Goal: Task Accomplishment & Management: Complete application form

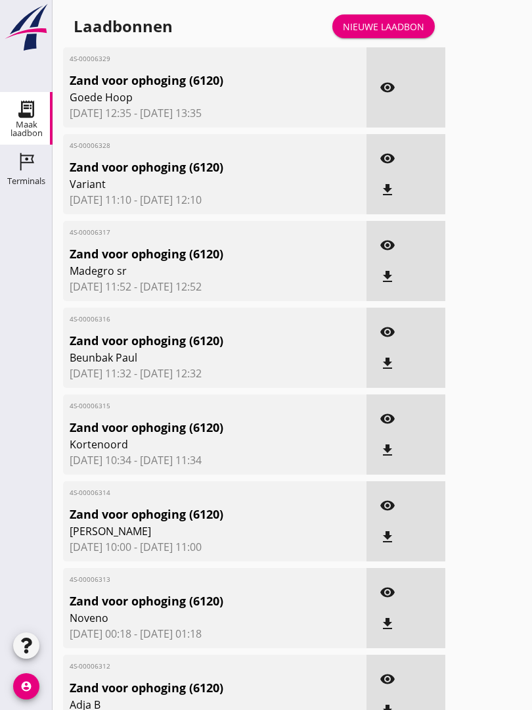
click at [396, 29] on link "Nieuwe laadbon" at bounding box center [384, 26] width 103 height 24
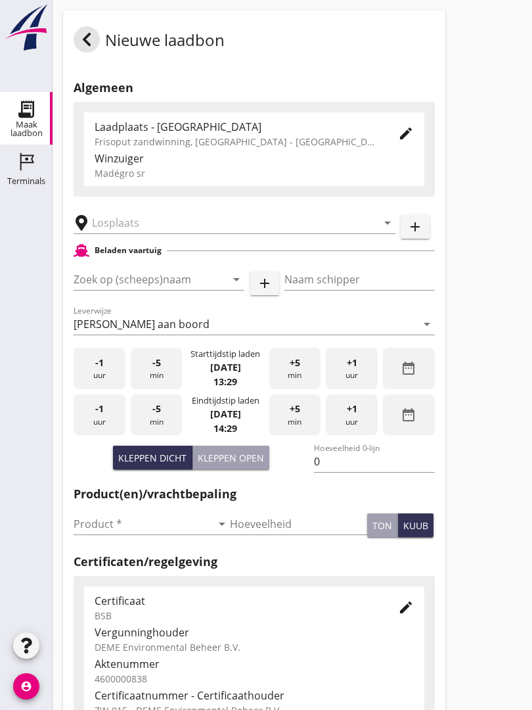
click at [158, 230] on input "text" at bounding box center [225, 222] width 267 height 21
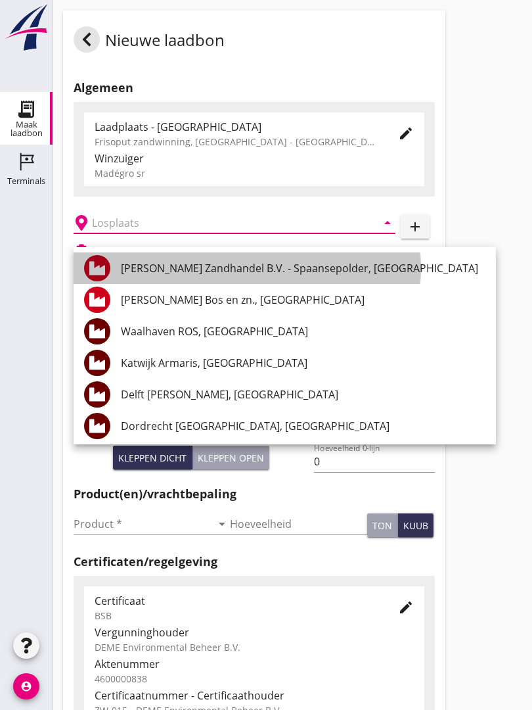
click at [274, 258] on div "[PERSON_NAME] Zandhandel B.V. - Spaansepolder, [GEOGRAPHIC_DATA]" at bounding box center [303, 268] width 365 height 32
type input "[PERSON_NAME] Zandhandel B.V. - Spaansepolder, [GEOGRAPHIC_DATA]"
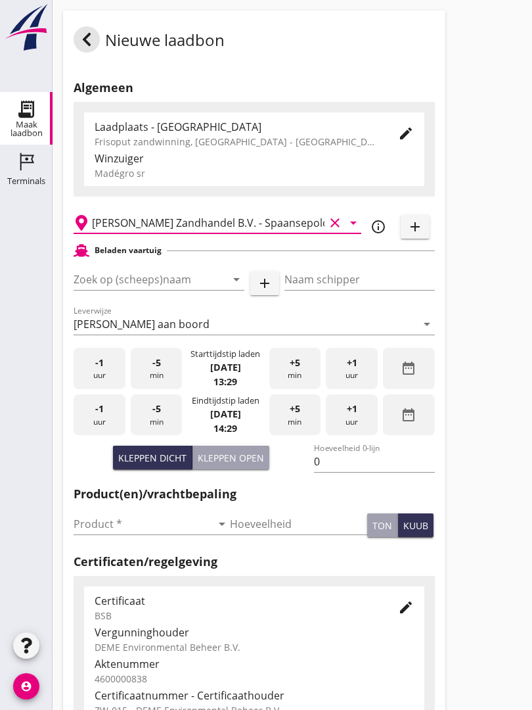
click at [199, 285] on input "Zoek op (scheeps)naam" at bounding box center [141, 279] width 134 height 21
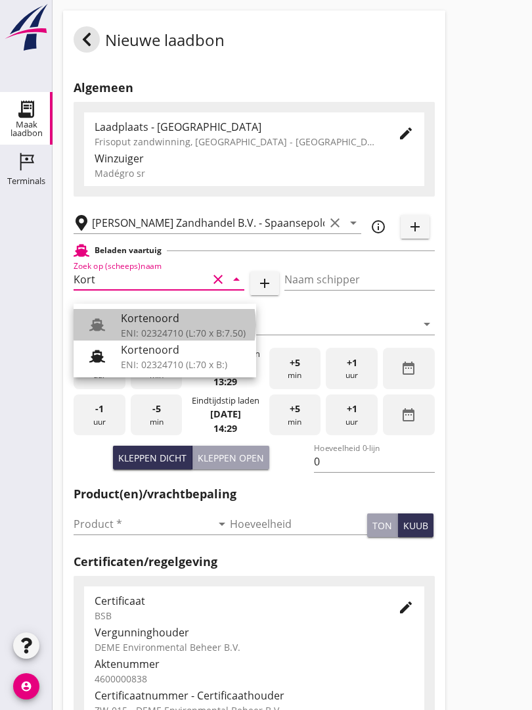
click at [172, 317] on div "Kortenoord" at bounding box center [183, 318] width 125 height 16
type input "Kortenoord"
type input "[PERSON_NAME]"
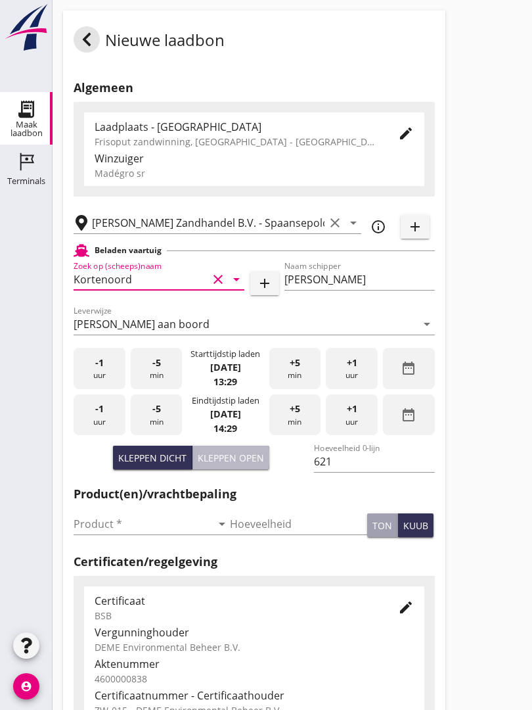
click at [235, 465] on div "Kleppen open" at bounding box center [231, 458] width 66 height 14
type input "518"
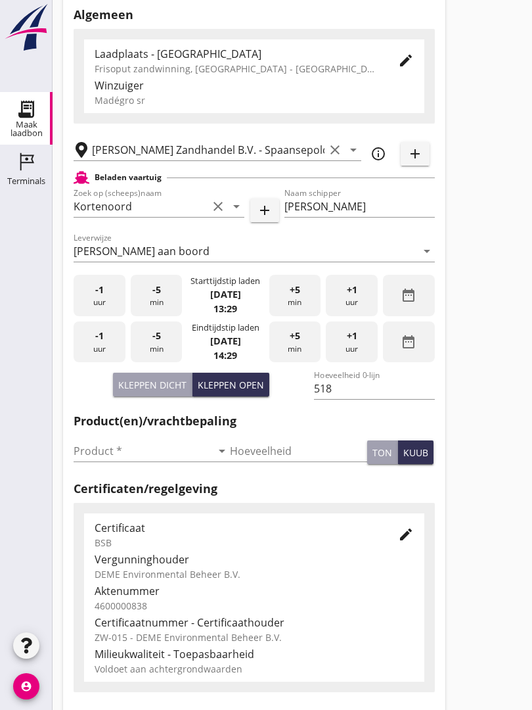
click at [87, 457] on input "Product *" at bounding box center [143, 450] width 138 height 21
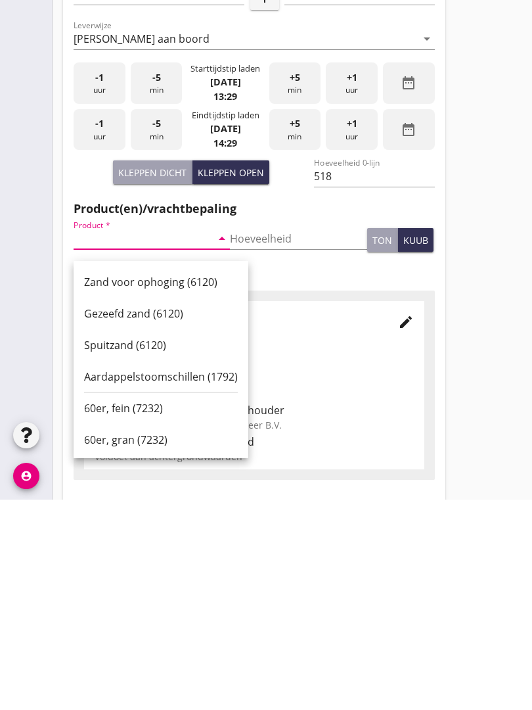
click at [163, 484] on div "Zand voor ophoging (6120)" at bounding box center [161, 492] width 154 height 16
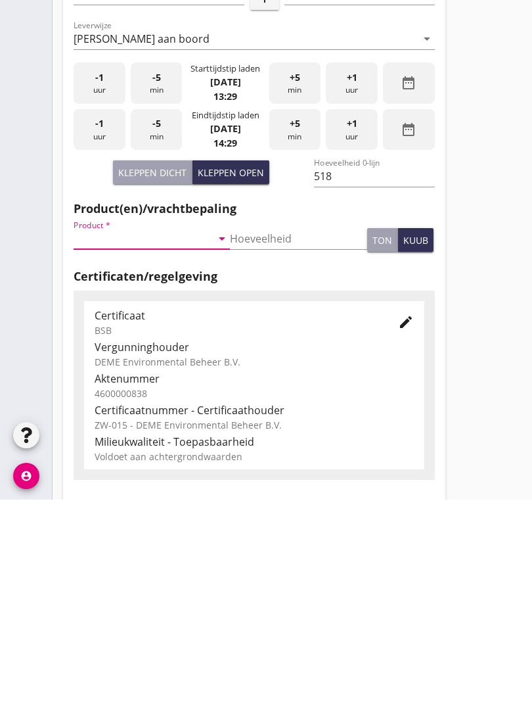
type input "Zand voor ophoging (6120)"
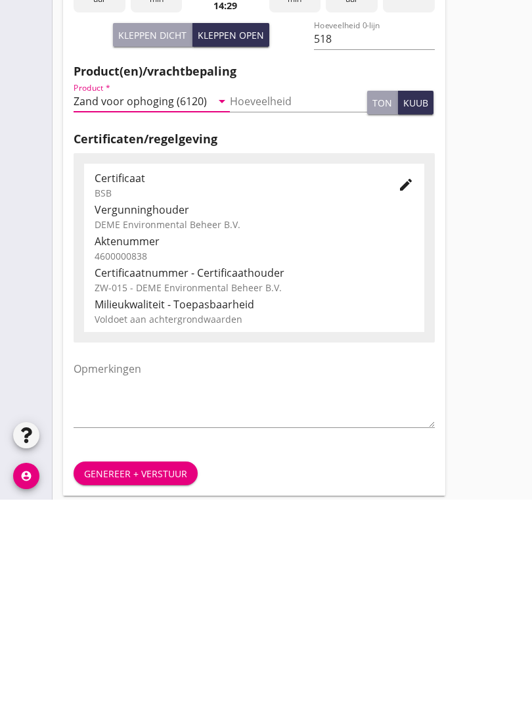
scroll to position [230, 0]
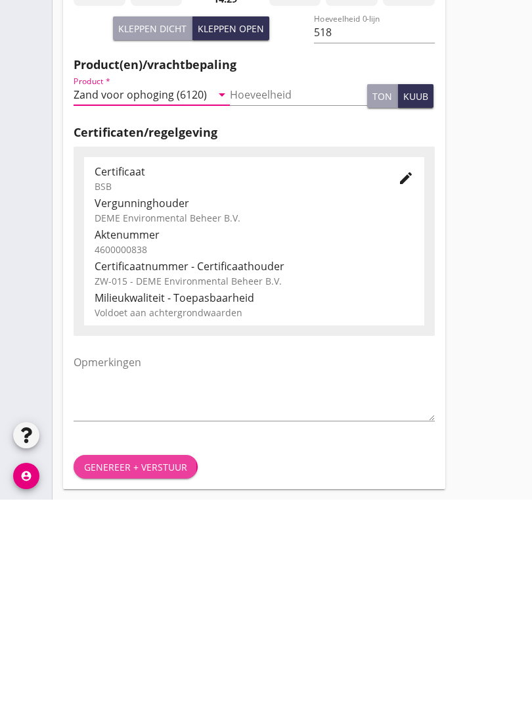
click at [149, 670] on div "Genereer + verstuur" at bounding box center [135, 677] width 103 height 14
